Goal: Transaction & Acquisition: Purchase product/service

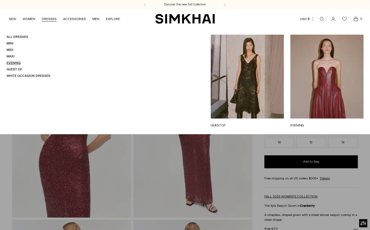
click at [17, 64] on link "Evening" at bounding box center [14, 63] width 14 height 4
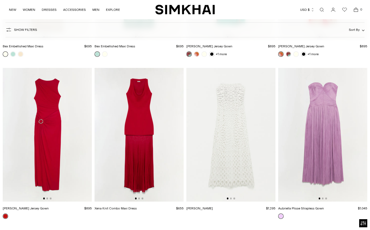
scroll to position [1133, 0]
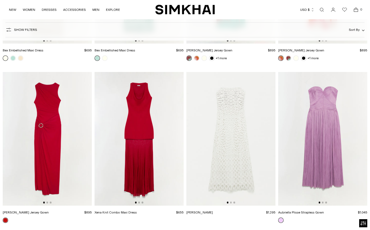
click at [140, 158] on img at bounding box center [139, 139] width 89 height 134
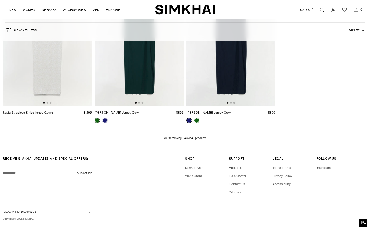
scroll to position [1728, 0]
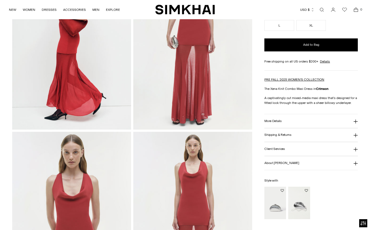
scroll to position [147, 0]
